Goal: Information Seeking & Learning: Learn about a topic

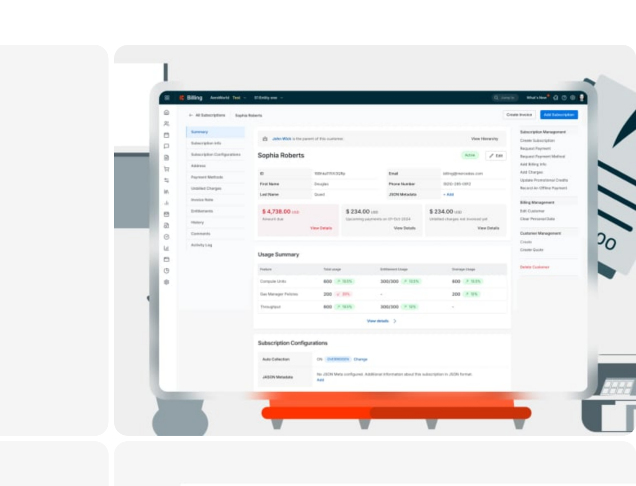
scroll to position [2294, 0]
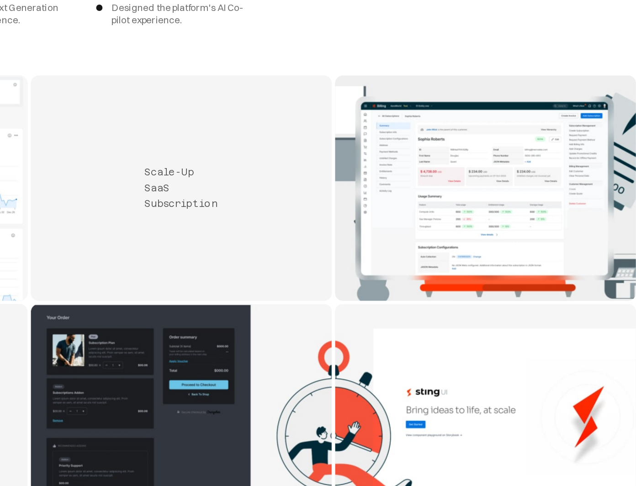
click at [469, 121] on img "Chargebee project 2" at bounding box center [549, 162] width 175 height 131
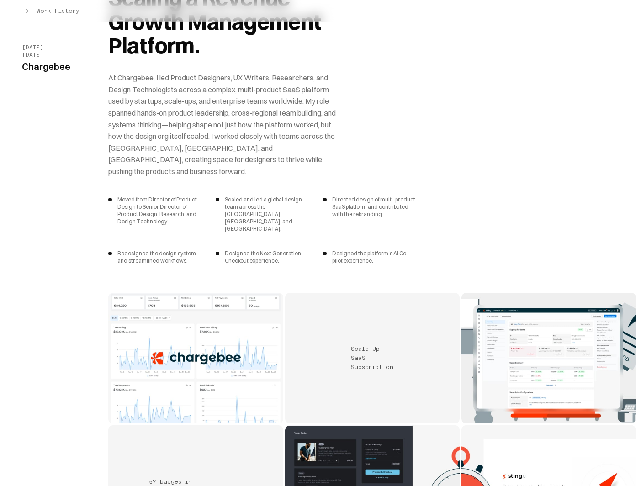
scroll to position [2100, 0]
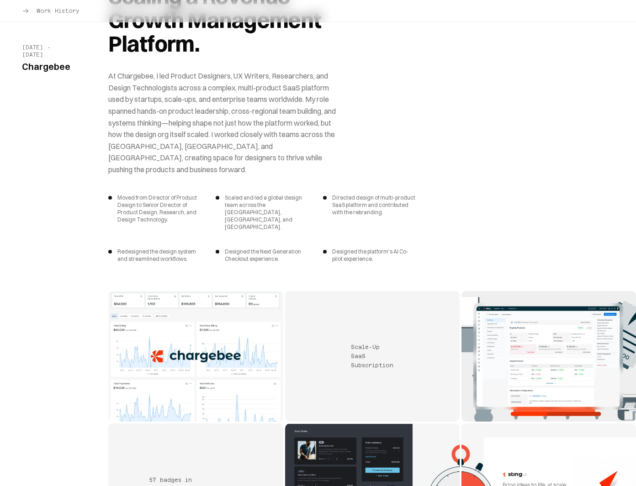
click at [134, 248] on span "Redesigned the design system and streamlined workflows." at bounding box center [159, 255] width 84 height 15
drag, startPoint x: 134, startPoint y: 231, endPoint x: 196, endPoint y: 241, distance: 62.5
click at [196, 248] on span "Redesigned the design system and streamlined workflows." at bounding box center [159, 255] width 84 height 15
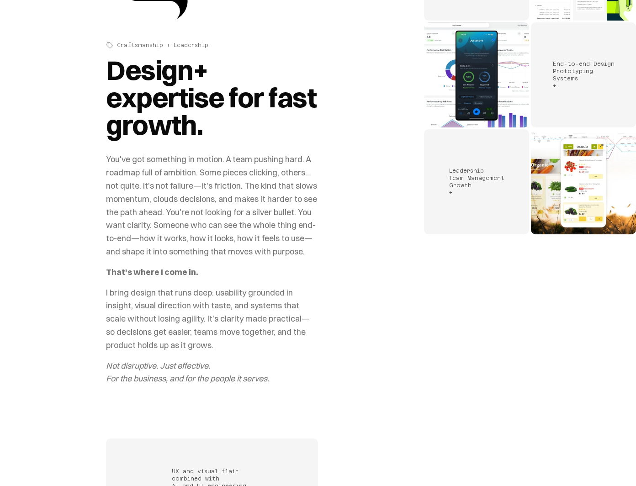
scroll to position [0, 0]
